Goal: Register for event/course

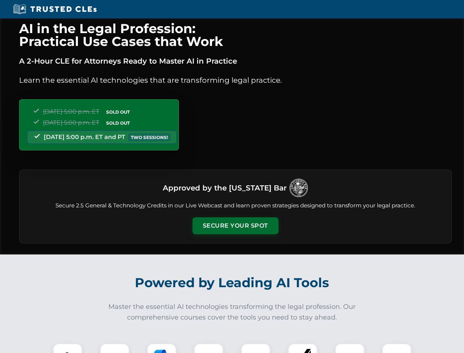
click at [235, 226] on button "Secure Your Spot" at bounding box center [235, 225] width 86 height 17
click at [68, 348] on img at bounding box center [67, 357] width 21 height 21
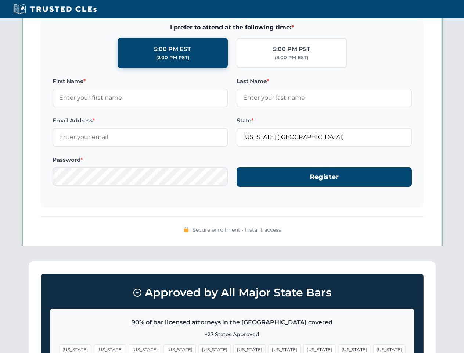
click at [338, 348] on span "[US_STATE]" at bounding box center [354, 349] width 32 height 11
